Goal: Find contact information: Find contact information

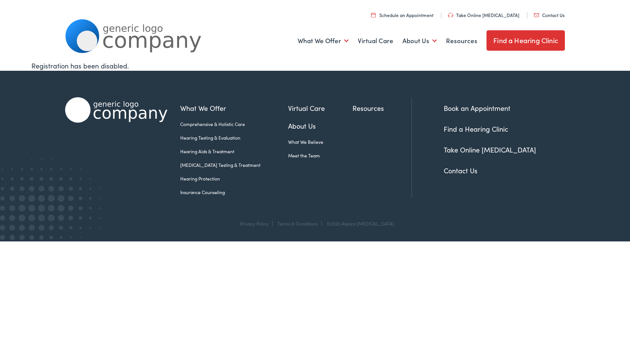
click at [121, 34] on img at bounding box center [133, 36] width 136 height 34
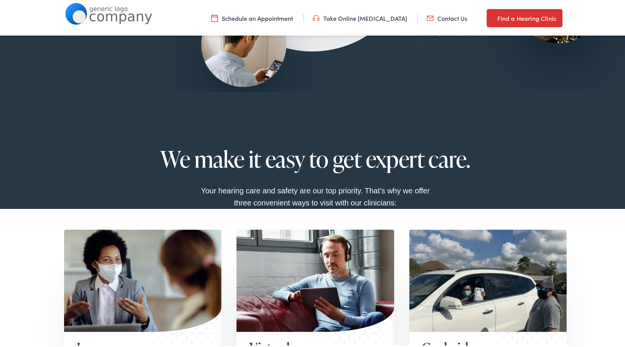
scroll to position [1399, 0]
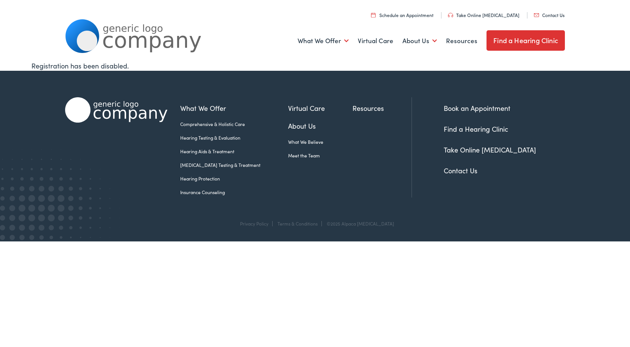
click at [457, 169] on link "Contact Us" at bounding box center [461, 170] width 34 height 9
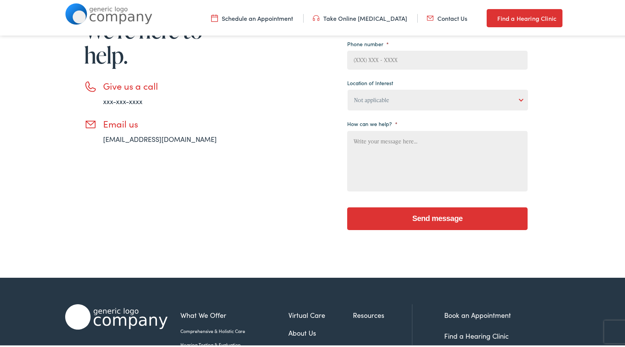
scroll to position [249, 0]
